Goal: Task Accomplishment & Management: Manage account settings

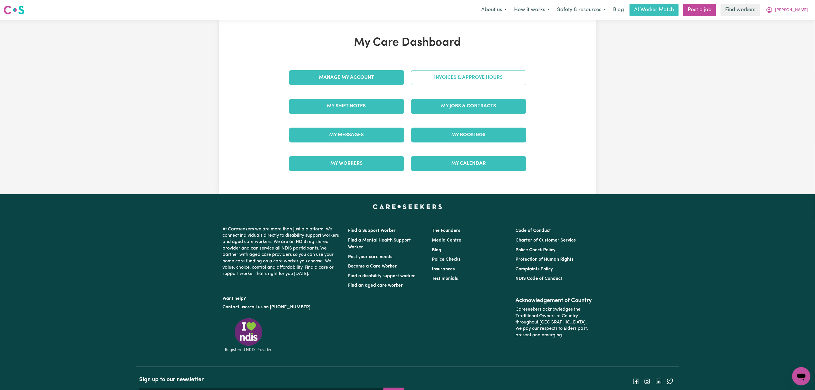
drag, startPoint x: 0, startPoint y: 0, endPoint x: 455, endPoint y: 82, distance: 462.0
click at [455, 82] on link "Invoices & Approve Hours" at bounding box center [468, 77] width 115 height 15
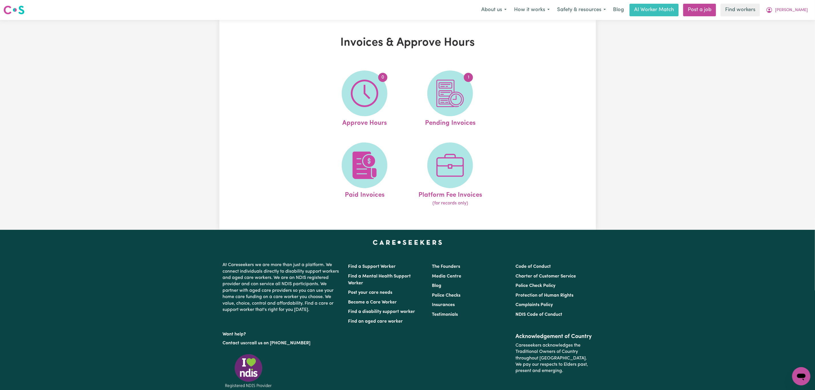
click at [455, 82] on img at bounding box center [450, 93] width 27 height 27
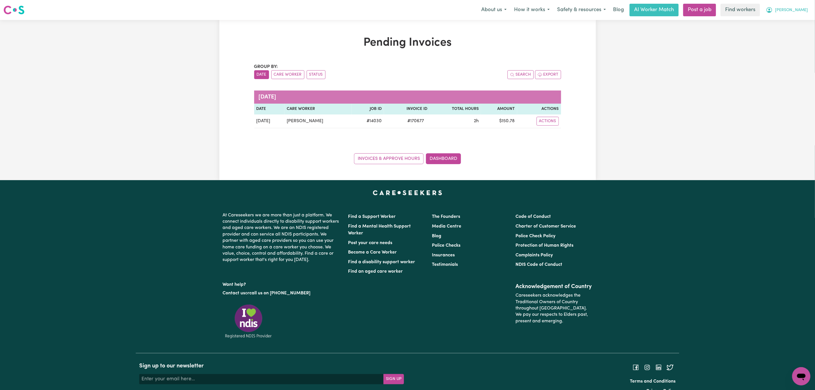
click at [803, 11] on span "[PERSON_NAME]" at bounding box center [791, 10] width 33 height 6
click at [792, 30] on link "Logout" at bounding box center [789, 32] width 45 height 11
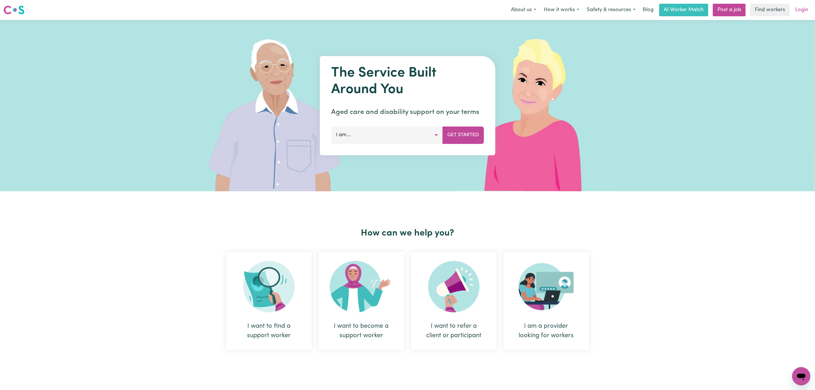
drag, startPoint x: 792, startPoint y: 30, endPoint x: 804, endPoint y: 9, distance: 23.6
click at [804, 9] on link "Login" at bounding box center [802, 10] width 20 height 13
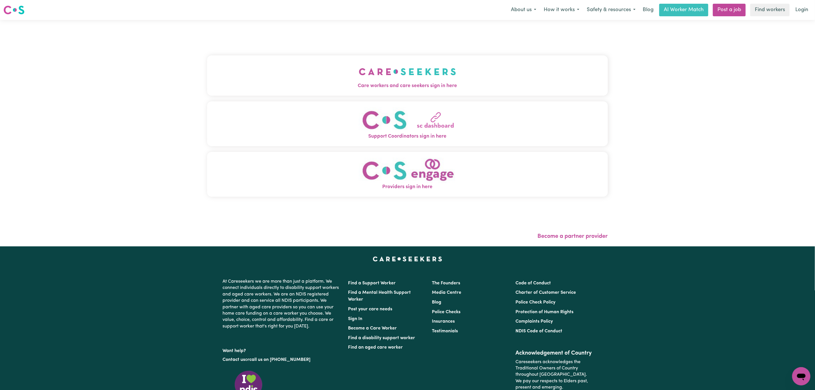
click at [427, 60] on button "Care workers and care seekers sign in here" at bounding box center [407, 75] width 401 height 40
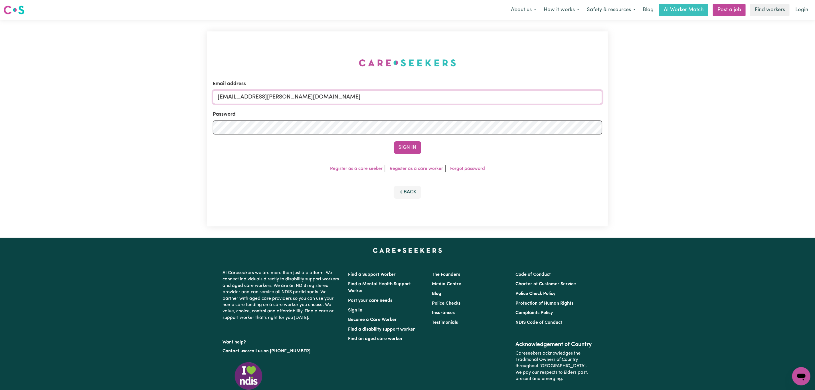
drag, startPoint x: 249, startPoint y: 95, endPoint x: 419, endPoint y: 103, distance: 170.5
click at [419, 103] on input "[EMAIL_ADDRESS][PERSON_NAME][DOMAIN_NAME]" at bounding box center [408, 97] width 390 height 14
paste input "[EMAIL_ADDRESS][DOMAIN_NAME]"
type input "superuser~[EMAIL_ADDRESS][DOMAIN_NAME]"
click at [407, 145] on button "Sign In" at bounding box center [407, 147] width 27 height 13
